Goal: Check status: Check status

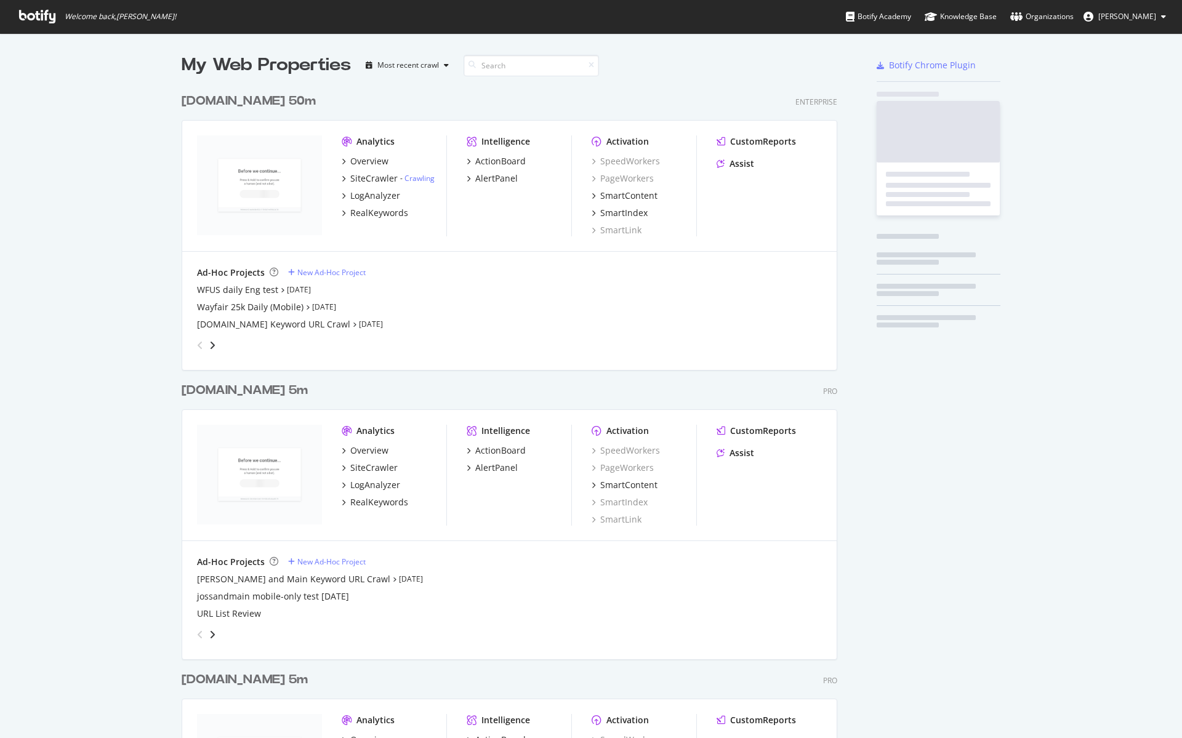
scroll to position [2797, 666]
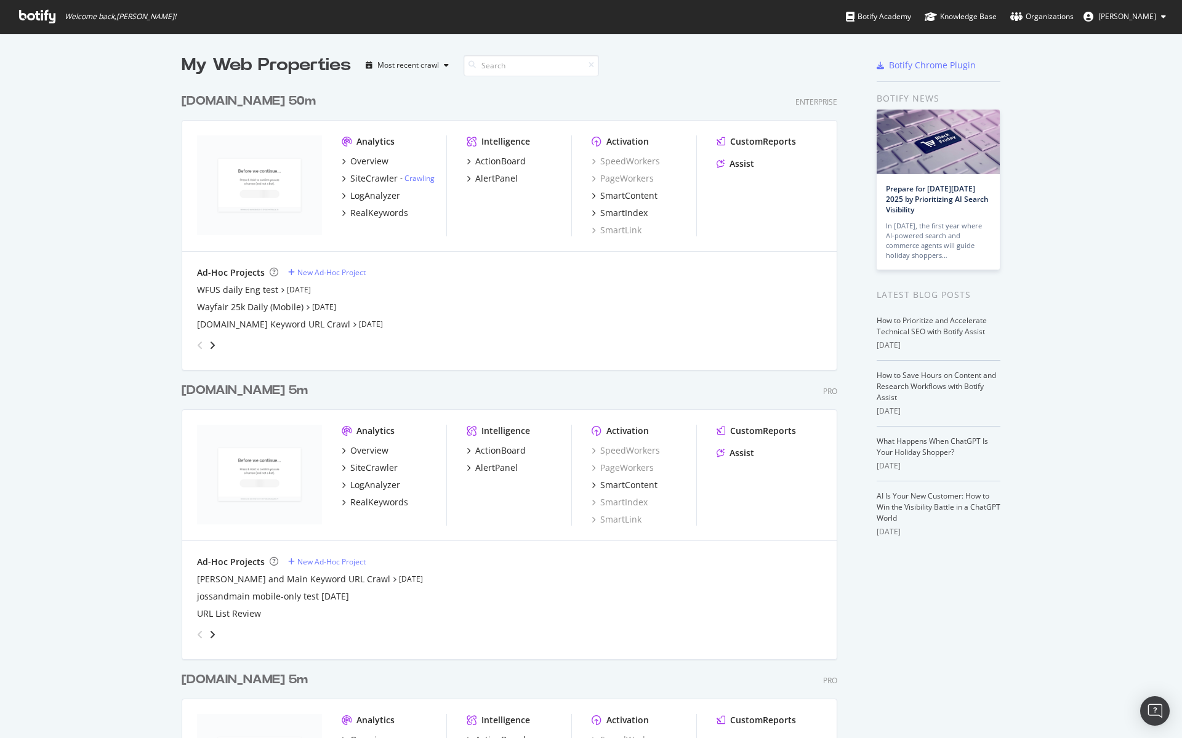
click at [228, 99] on div "[DOMAIN_NAME] 50m" at bounding box center [249, 101] width 134 height 18
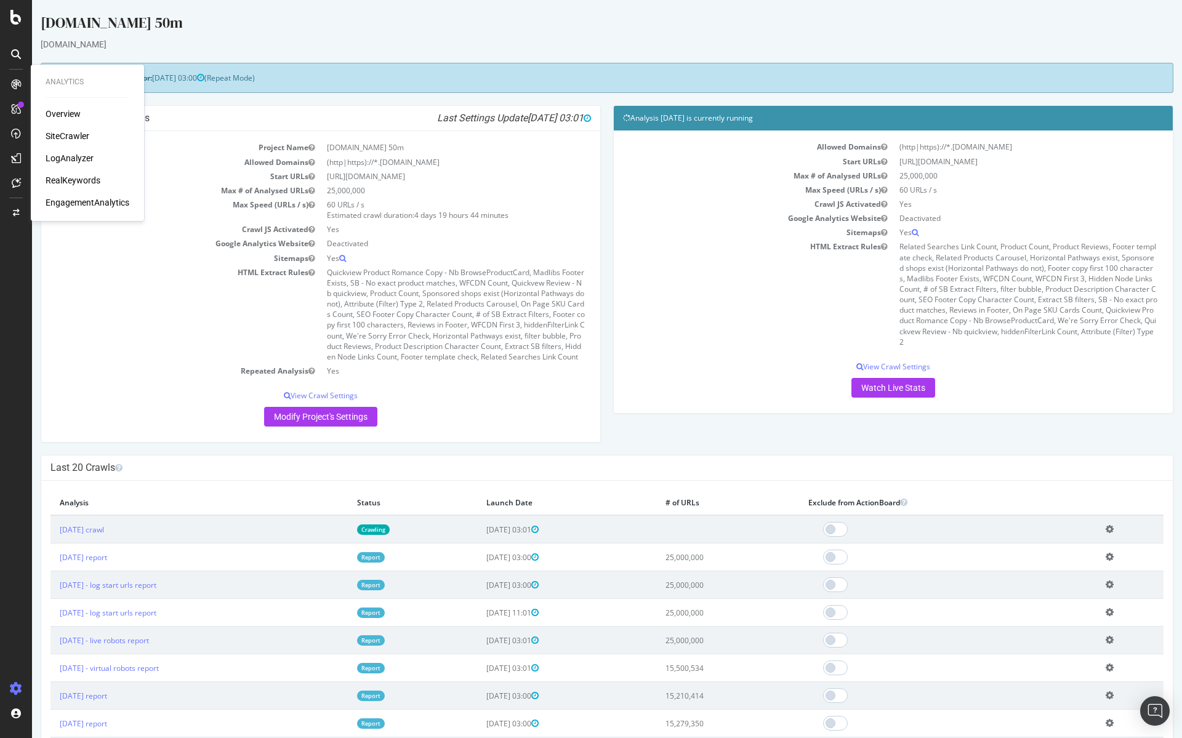
click at [70, 155] on div "LogAnalyzer" at bounding box center [70, 158] width 48 height 12
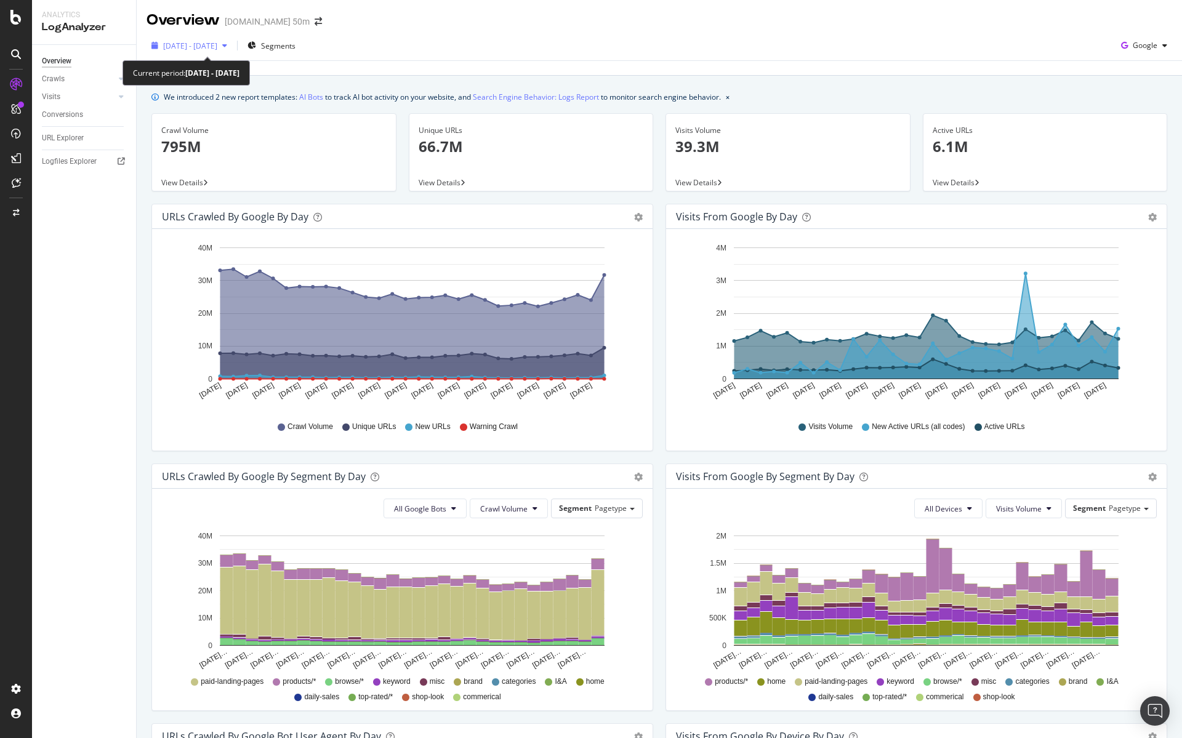
click at [232, 42] on div "button" at bounding box center [224, 45] width 15 height 7
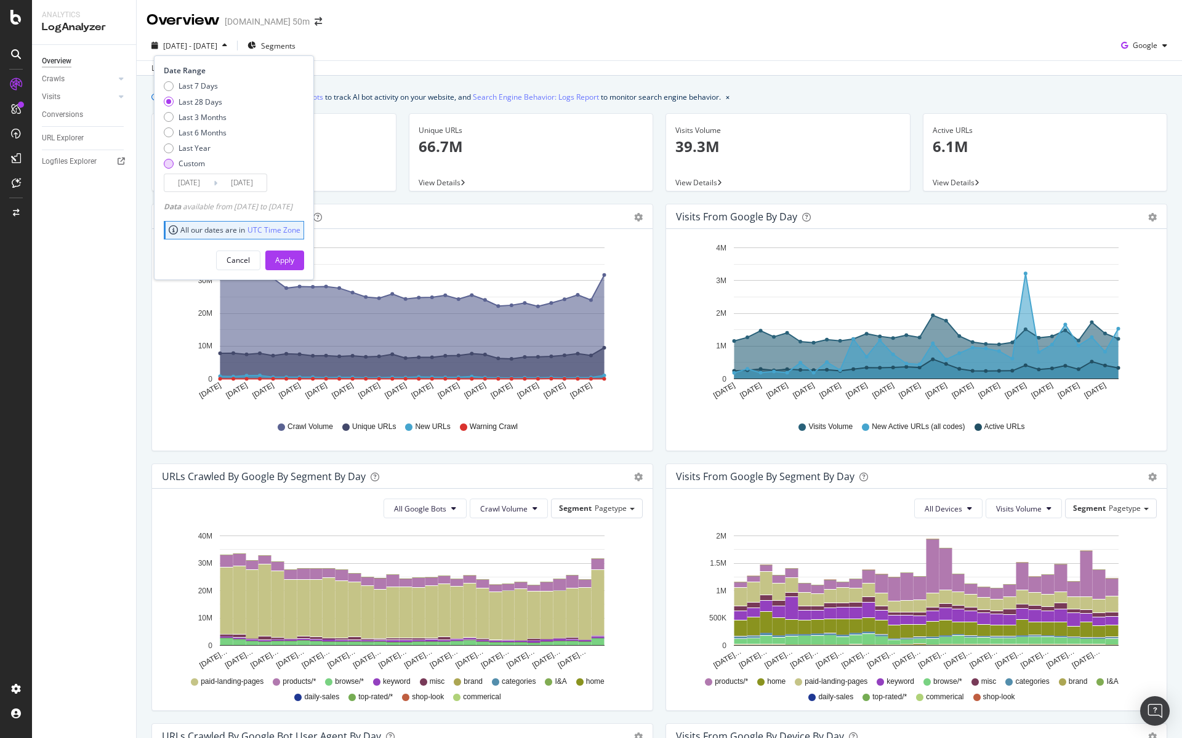
click at [168, 163] on div "Custom" at bounding box center [169, 164] width 10 height 10
click at [191, 178] on input "[DATE]" at bounding box center [188, 182] width 49 height 17
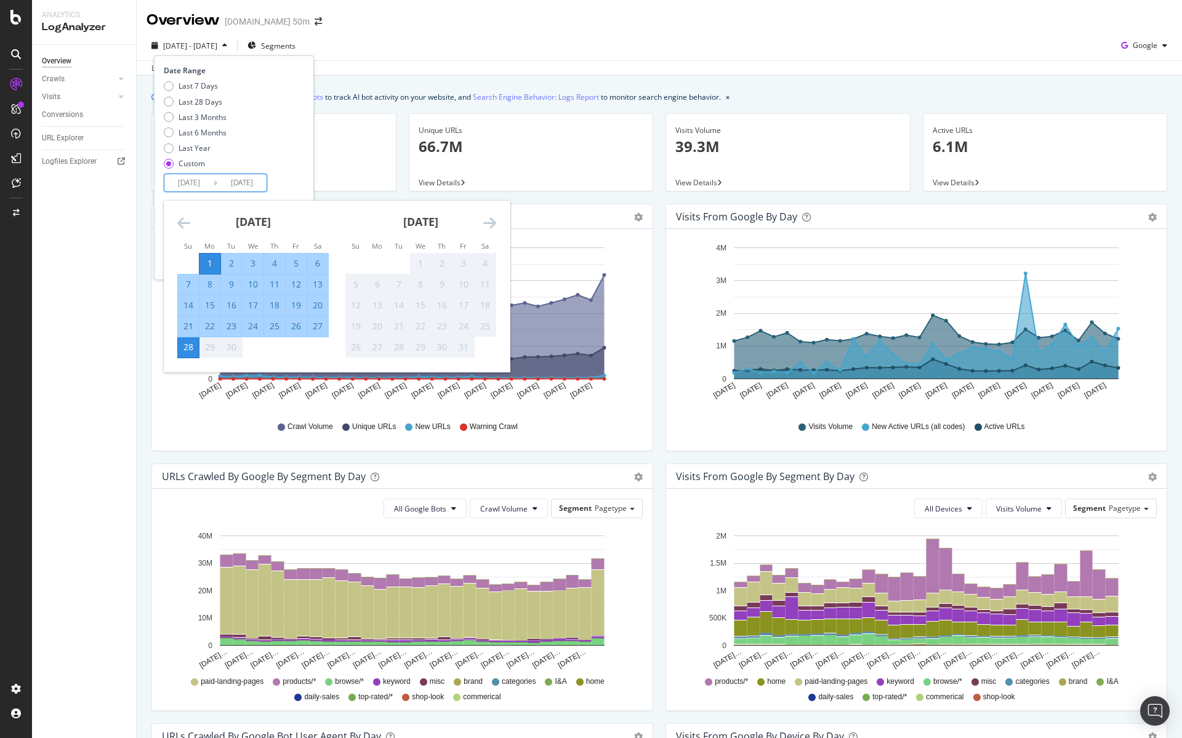
click at [183, 221] on icon "Move backward to switch to the previous month." at bounding box center [183, 222] width 13 height 15
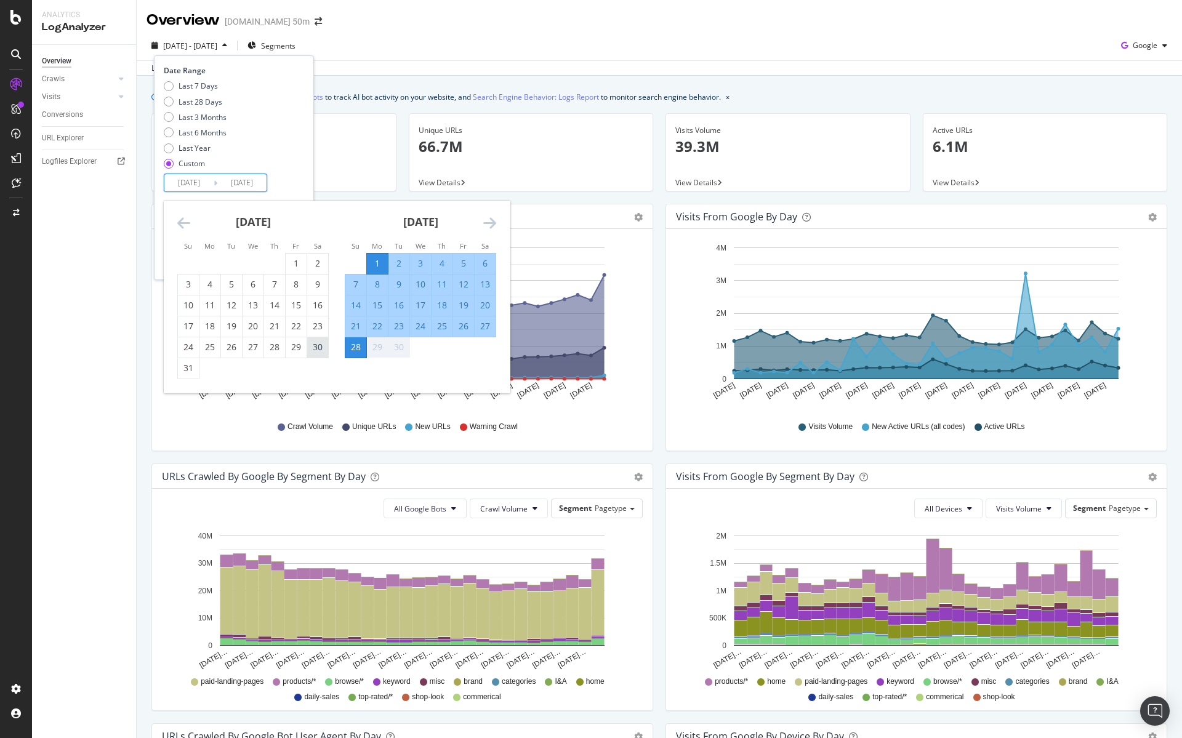
click at [319, 348] on div "30" at bounding box center [317, 347] width 21 height 12
click at [169, 103] on div "Last 28 Days" at bounding box center [169, 102] width 10 height 10
type input "[DATE]"
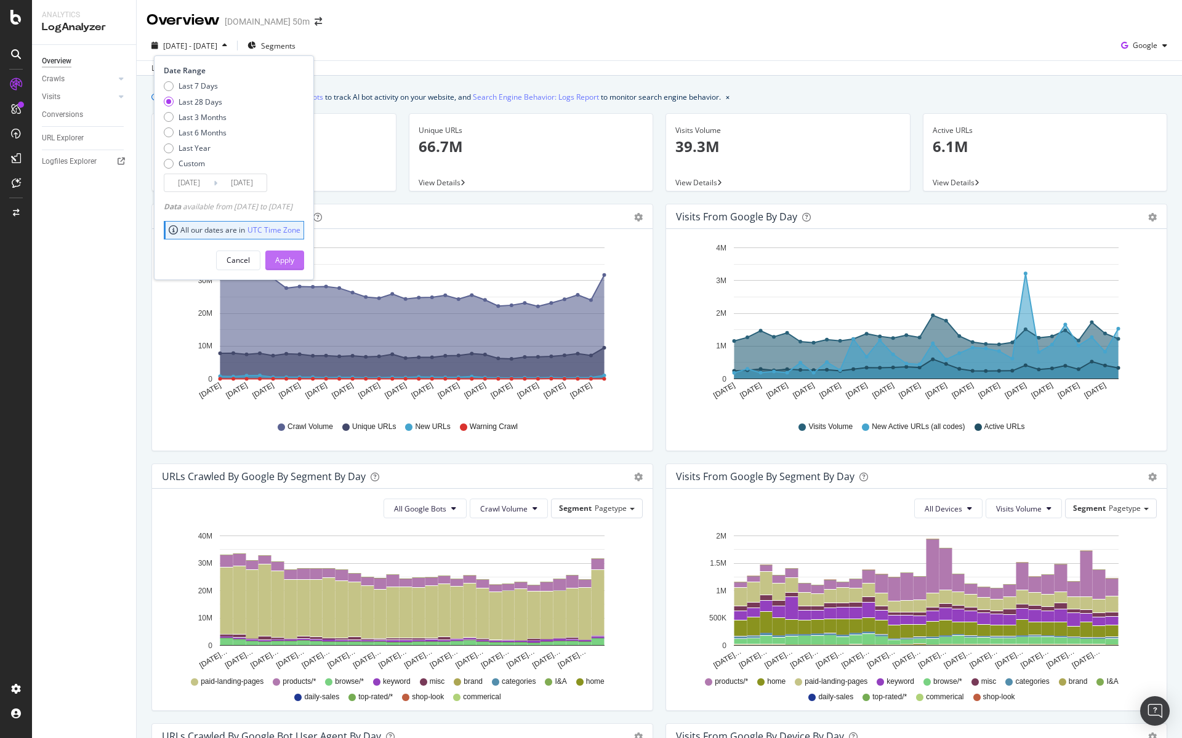
click at [294, 257] on div "Apply" at bounding box center [284, 260] width 19 height 10
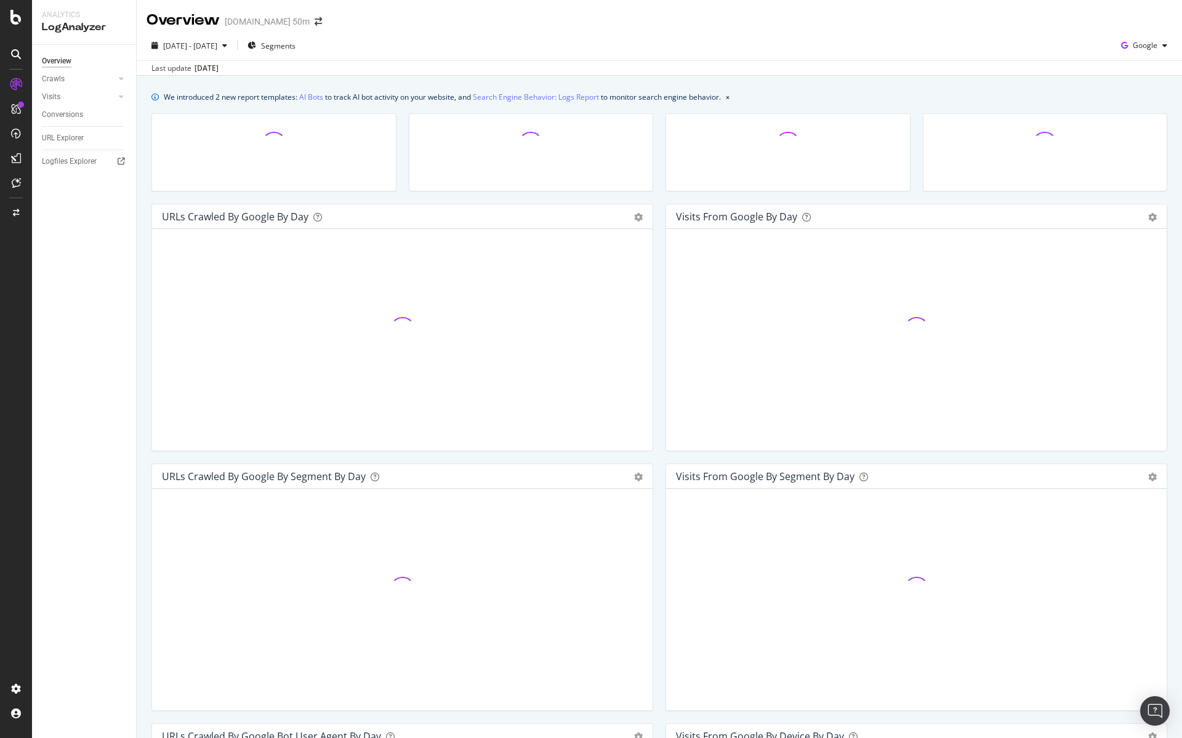
click at [578, 34] on div "[DATE] - [DATE] Segments Google Last update [DATE]" at bounding box center [659, 53] width 1045 height 45
click at [808, 31] on div "[DATE] - [DATE] Segments Google Last update [DATE]" at bounding box center [659, 53] width 1045 height 45
